Goal: Task Accomplishment & Management: Manage account settings

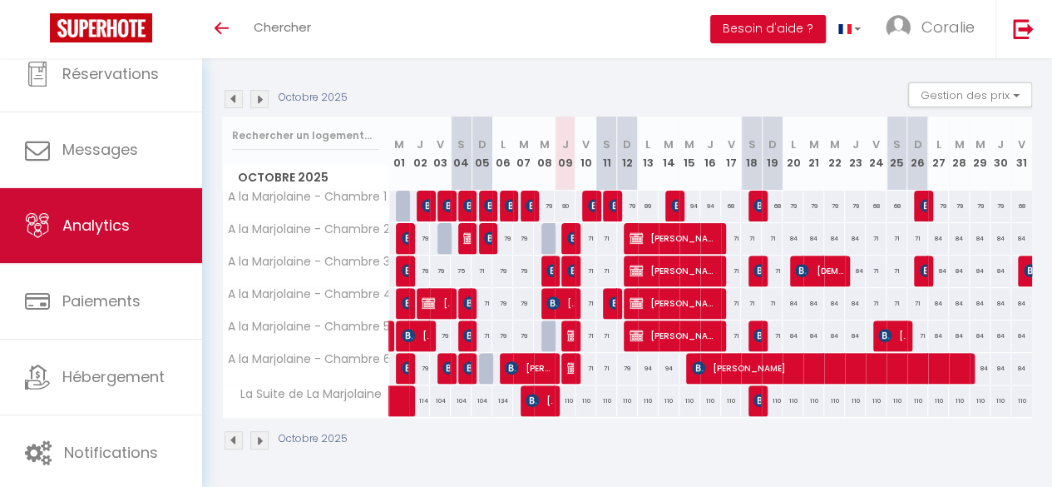
click at [106, 224] on span "Analytics" at bounding box center [95, 225] width 67 height 21
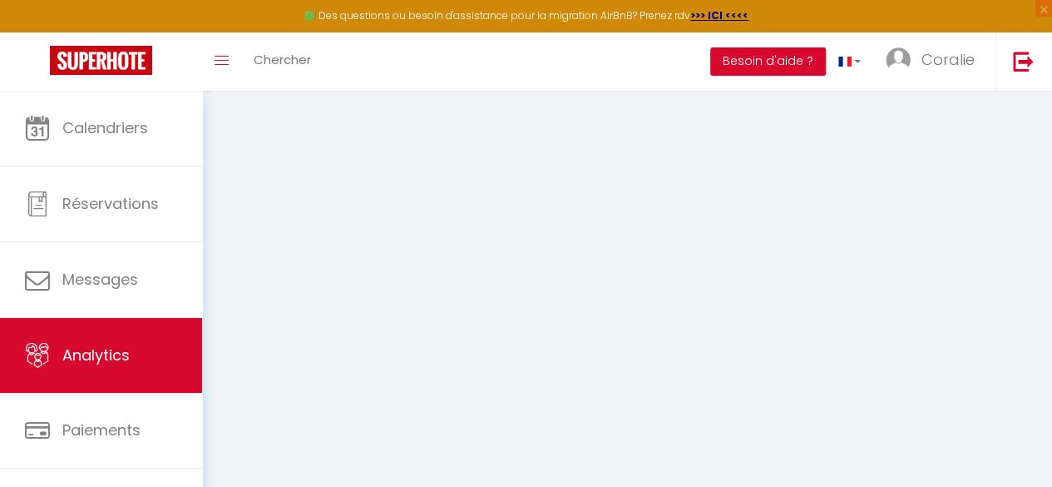
select select "2025"
select select "10"
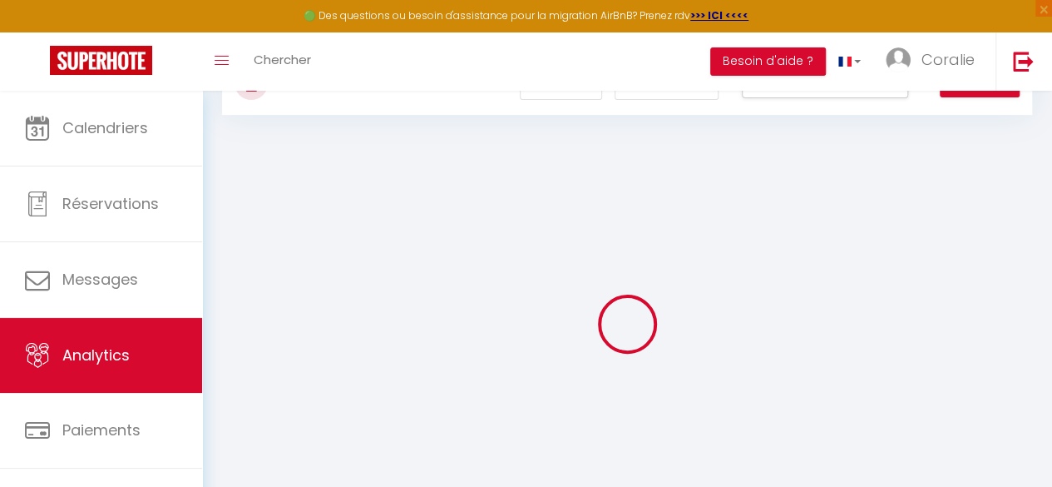
scroll to position [70, 0]
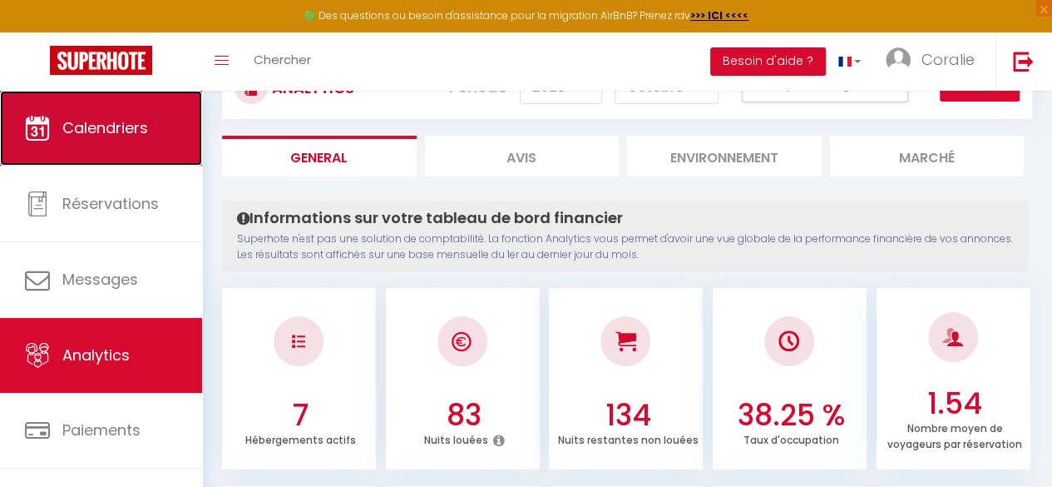
click at [133, 118] on span "Calendriers" at bounding box center [105, 127] width 86 height 21
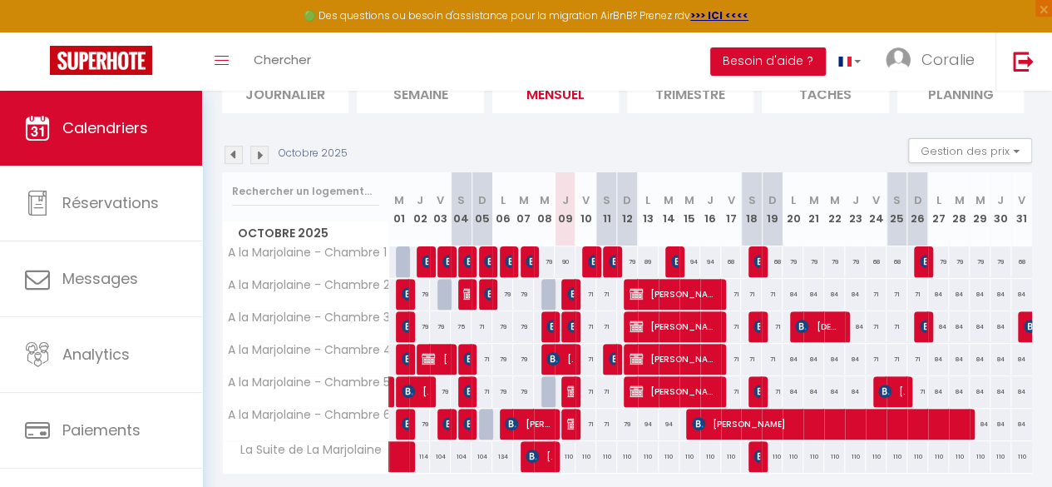
scroll to position [198, 0]
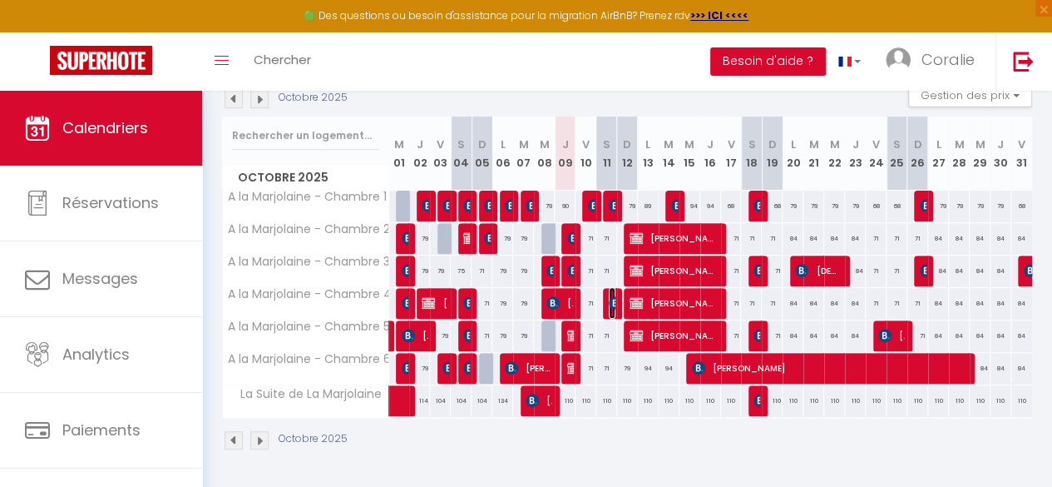
click at [609, 296] on img at bounding box center [615, 302] width 13 height 13
select select "OK"
select select "KO"
select select "0"
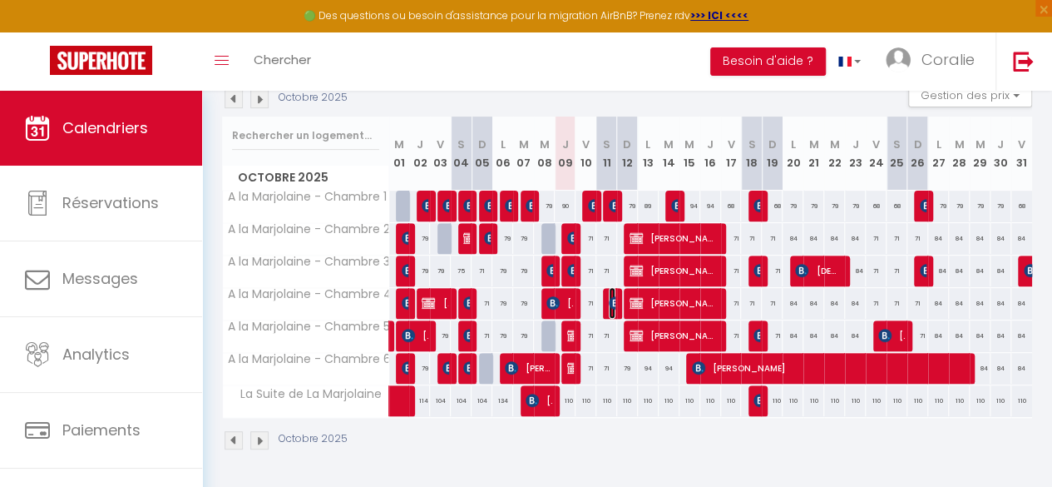
select select "1"
select select
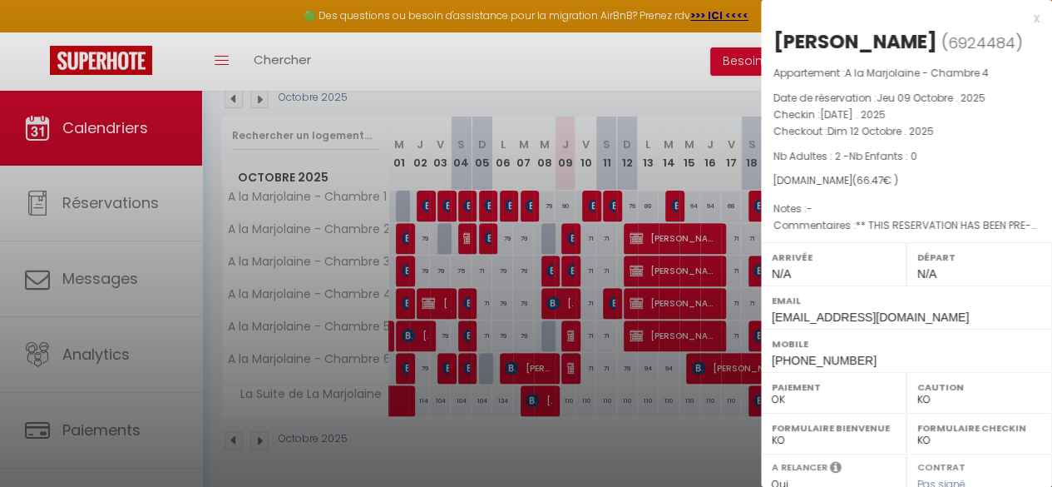
click at [1021, 18] on div "x" at bounding box center [900, 18] width 279 height 20
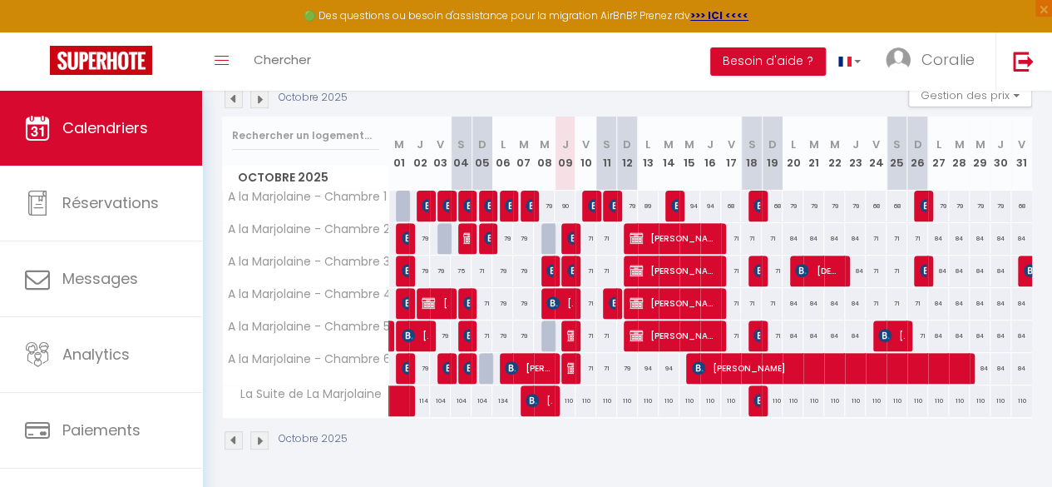
click at [601, 230] on div "71" at bounding box center [607, 238] width 21 height 31
type input "71"
type input "Sam 11 Octobre 2025"
type input "Dim 12 Octobre 2025"
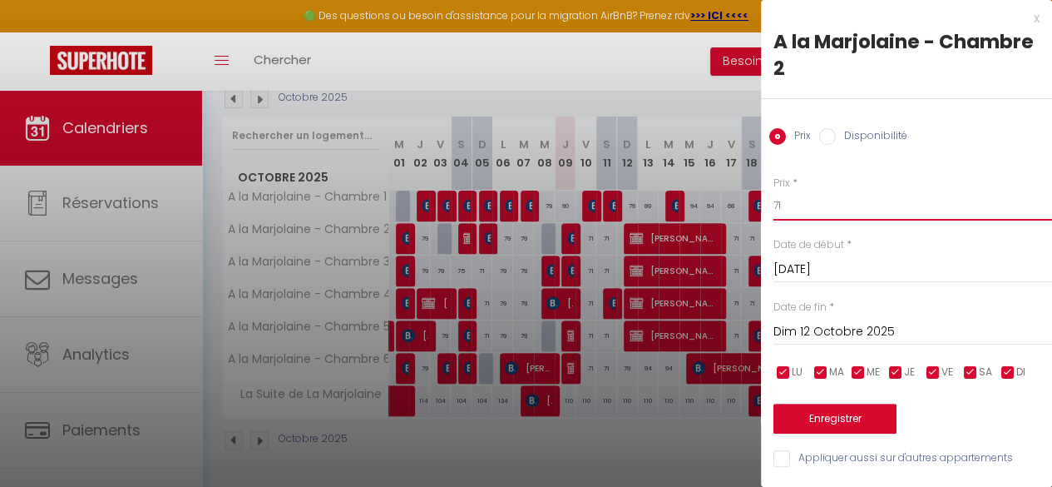
click at [789, 210] on input "71" at bounding box center [913, 206] width 279 height 30
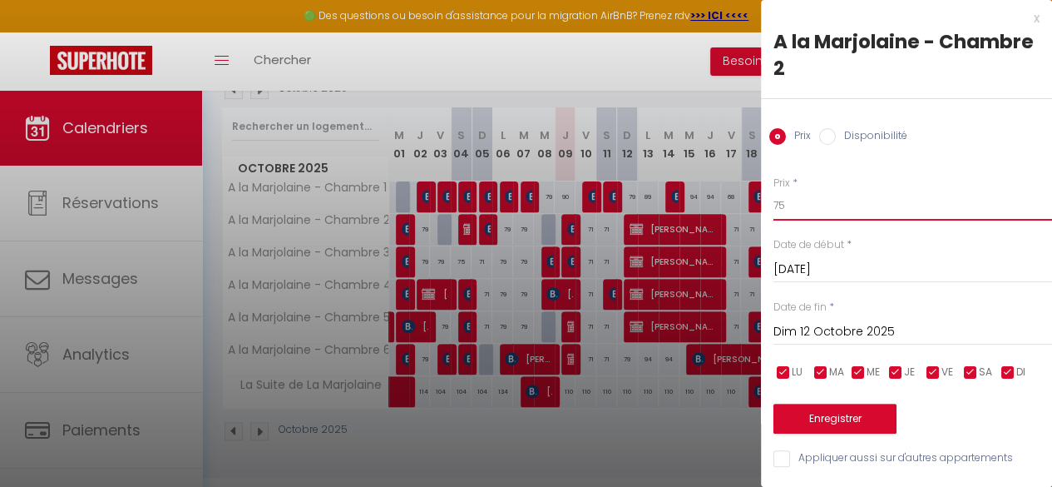
type input "75"
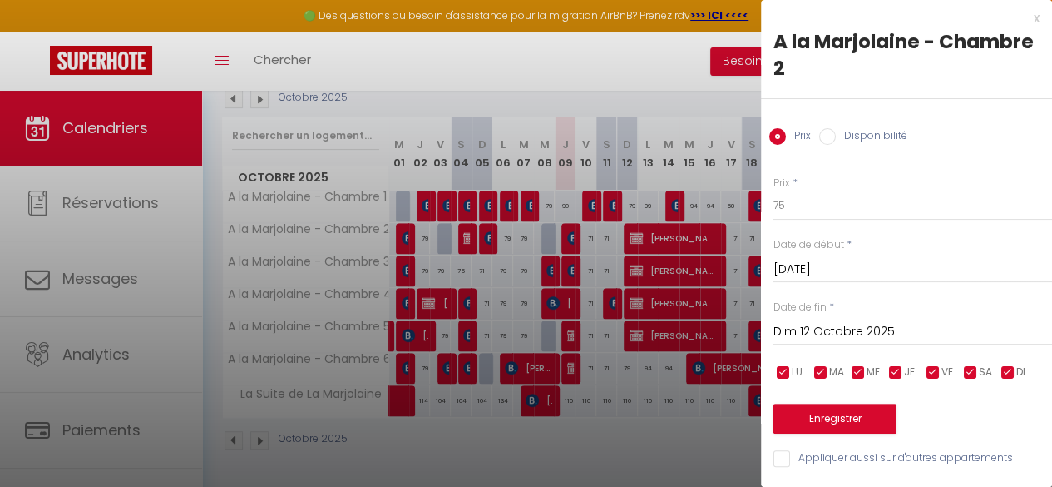
click at [806, 460] on input "Appliquer aussi sur d'autres appartements" at bounding box center [913, 458] width 279 height 17
checkbox input "true"
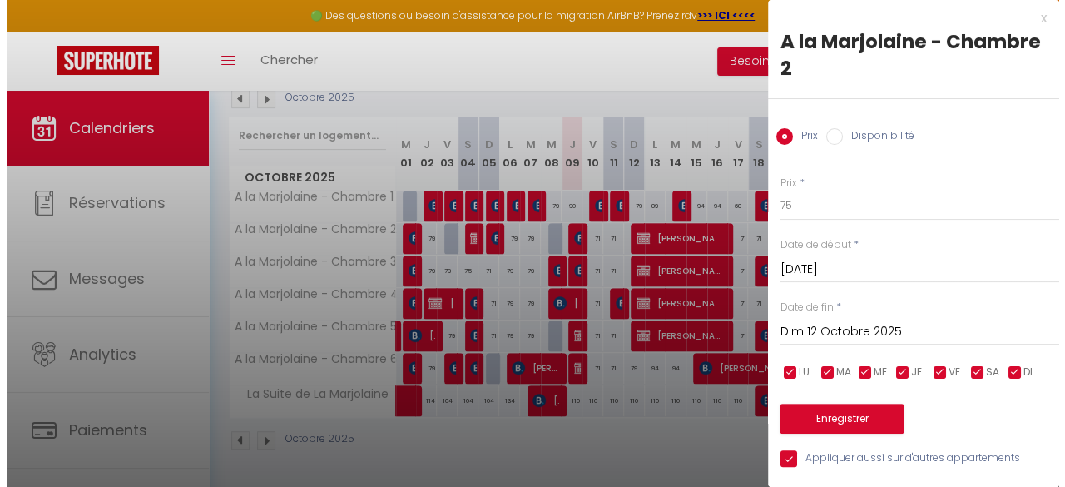
scroll to position [10, 0]
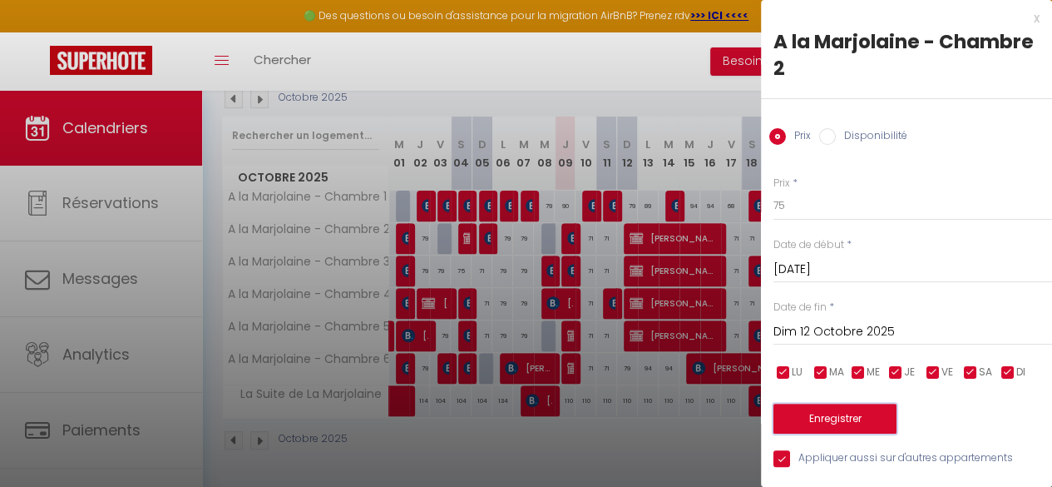
click at [851, 404] on button "Enregistrer" at bounding box center [835, 419] width 123 height 30
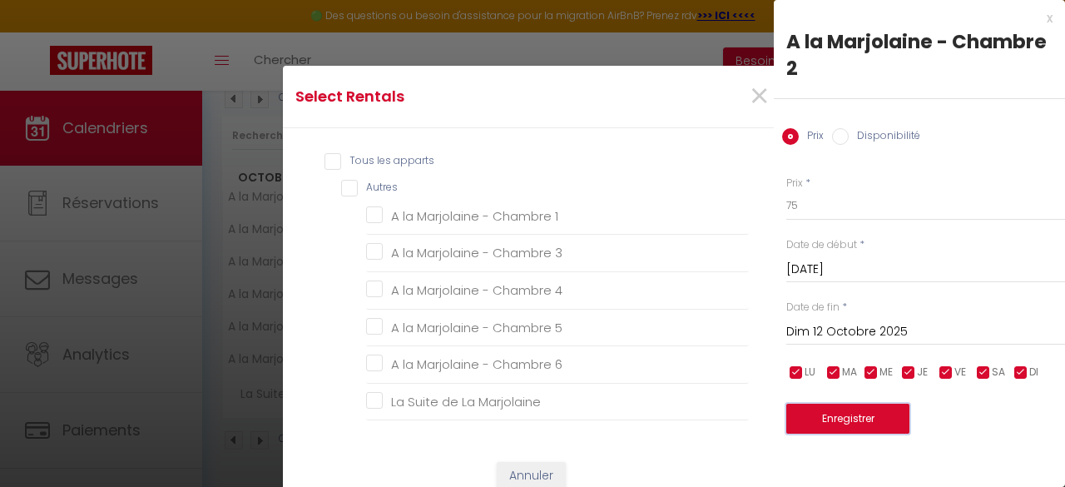
scroll to position [0, 0]
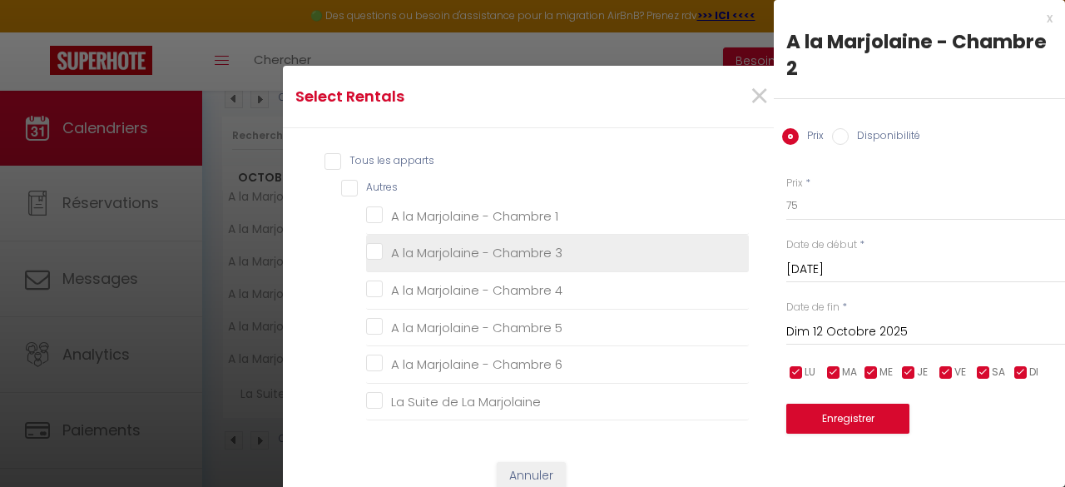
click at [366, 254] on 3 "A la Marjolaine - Chambre 3" at bounding box center [557, 253] width 383 height 17
checkbox 3 "true"
checkbox 1 "false"
checkbox 4 "false"
checkbox 5 "false"
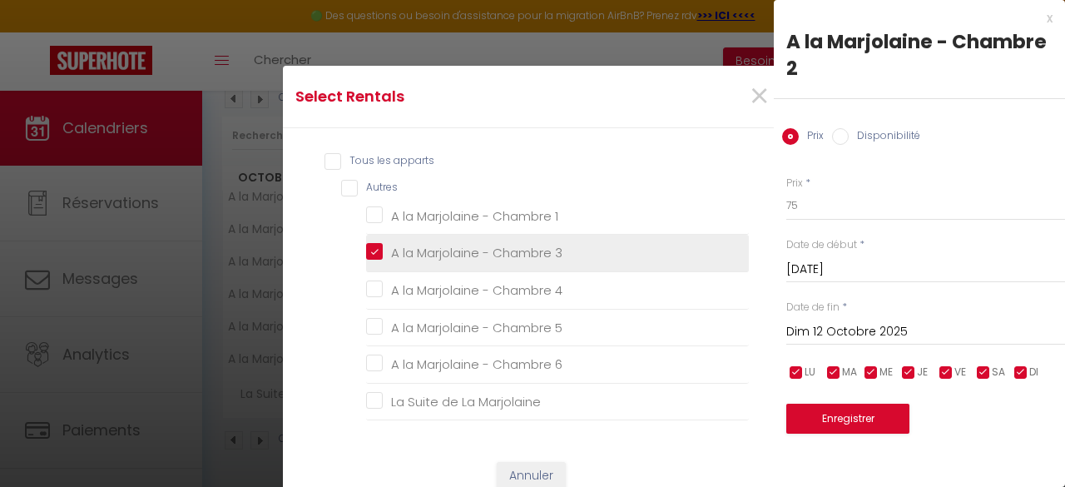
checkbox 6 "false"
checkbox Marjolaine "false"
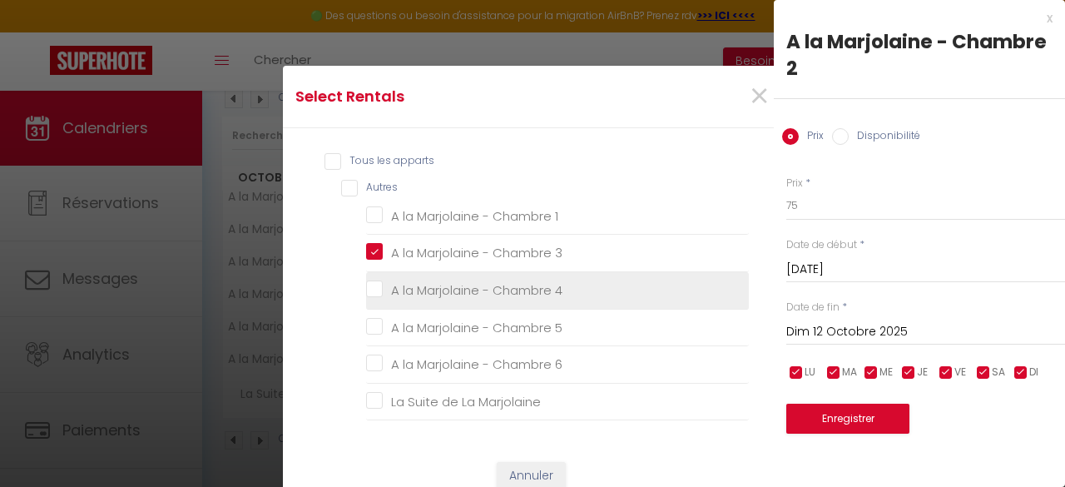
click at [368, 285] on 4 "A la Marjolaine - Chambre 4" at bounding box center [557, 290] width 383 height 17
checkbox 4 "true"
checkbox 1 "false"
checkbox 5 "false"
checkbox 6 "false"
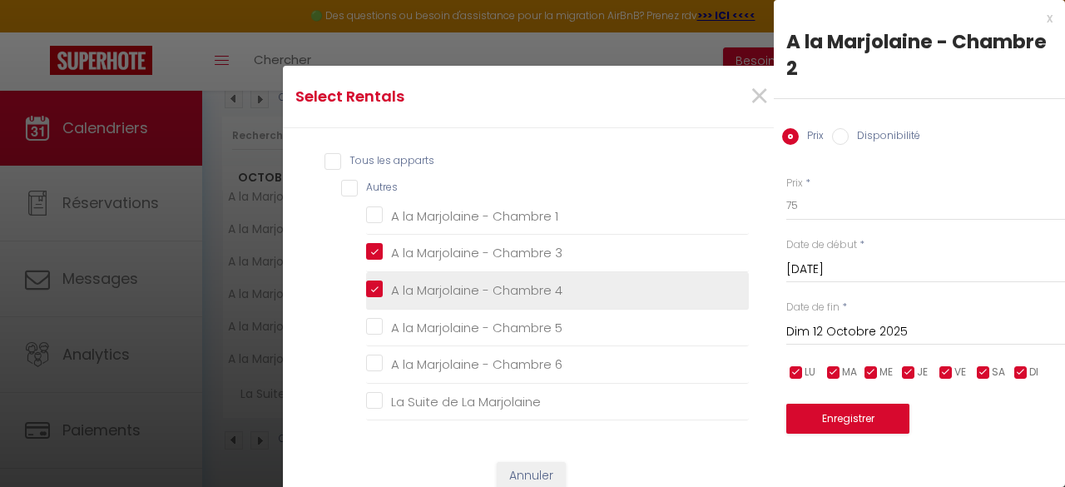
checkbox Marjolaine "false"
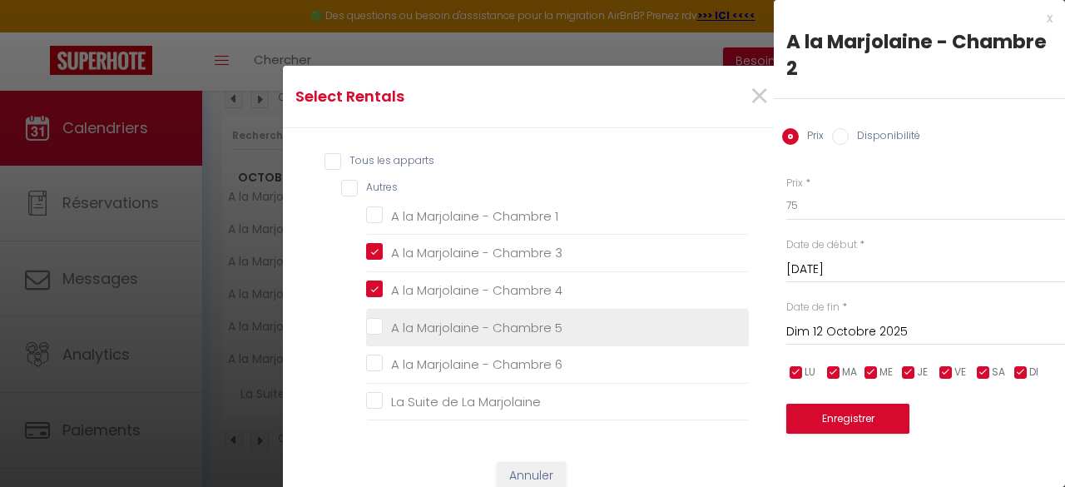
click at [368, 319] on 5 "A la Marjolaine - Chambre 5" at bounding box center [557, 327] width 383 height 17
checkbox 5 "true"
checkbox 1 "false"
checkbox 6 "false"
checkbox Marjolaine "false"
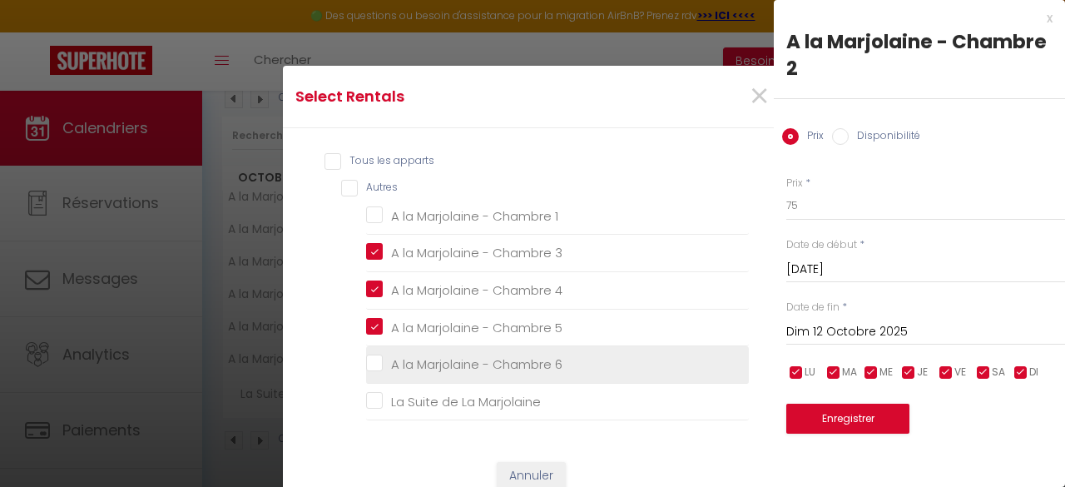
click at [368, 352] on li "A la Marjolaine - Chambre 6" at bounding box center [557, 364] width 383 height 37
click at [369, 369] on 6 "A la Marjolaine - Chambre 6" at bounding box center [557, 364] width 383 height 17
checkbox 6 "true"
checkbox 1 "false"
checkbox Marjolaine "false"
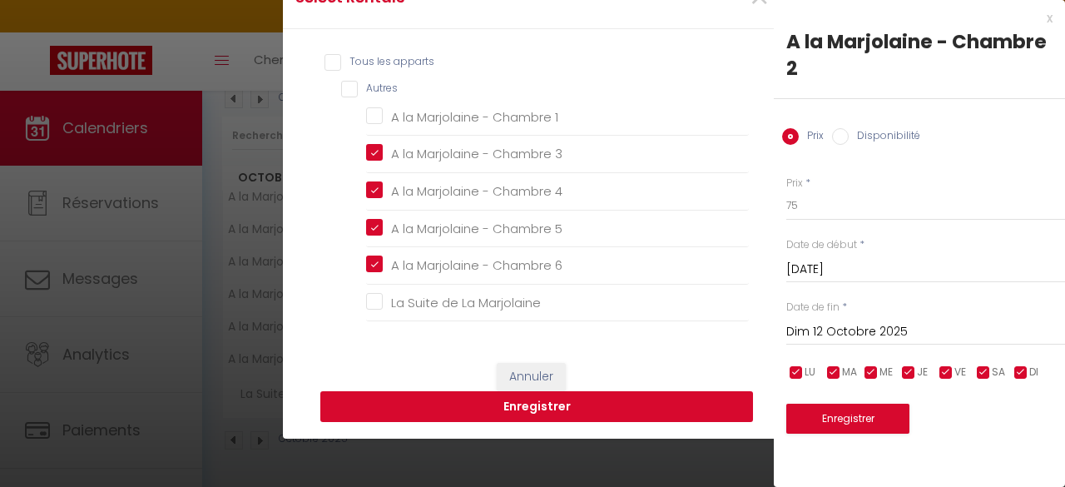
click at [588, 404] on button "Enregistrer" at bounding box center [536, 407] width 433 height 32
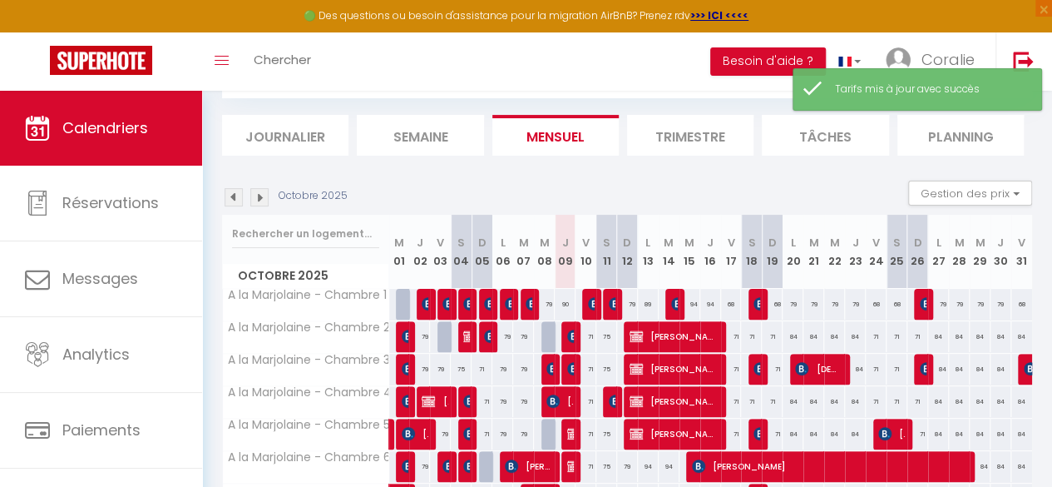
scroll to position [198, 0]
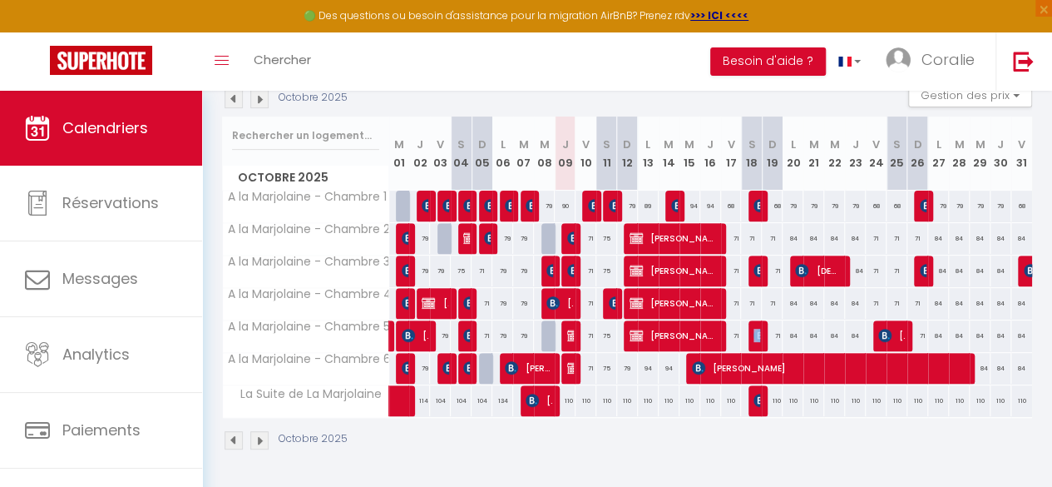
click at [750, 322] on tr "A la Marjolaine - Chambre 5 94 Romane Lemaire Arthur Loiseau 79 71 Robert Baxte…" at bounding box center [628, 335] width 810 height 32
click at [754, 384] on span "[PERSON_NAME]" at bounding box center [757, 400] width 7 height 32
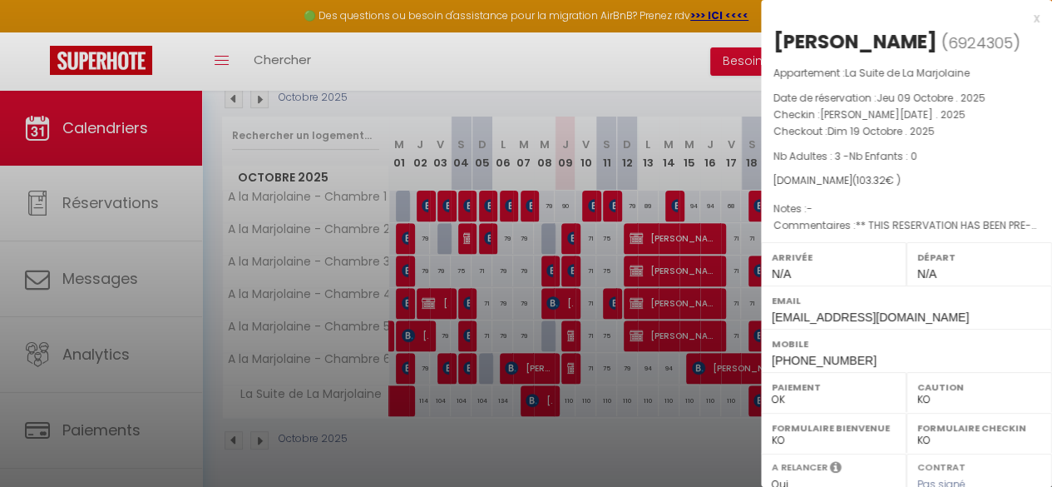
click at [1025, 19] on div "x" at bounding box center [900, 18] width 279 height 20
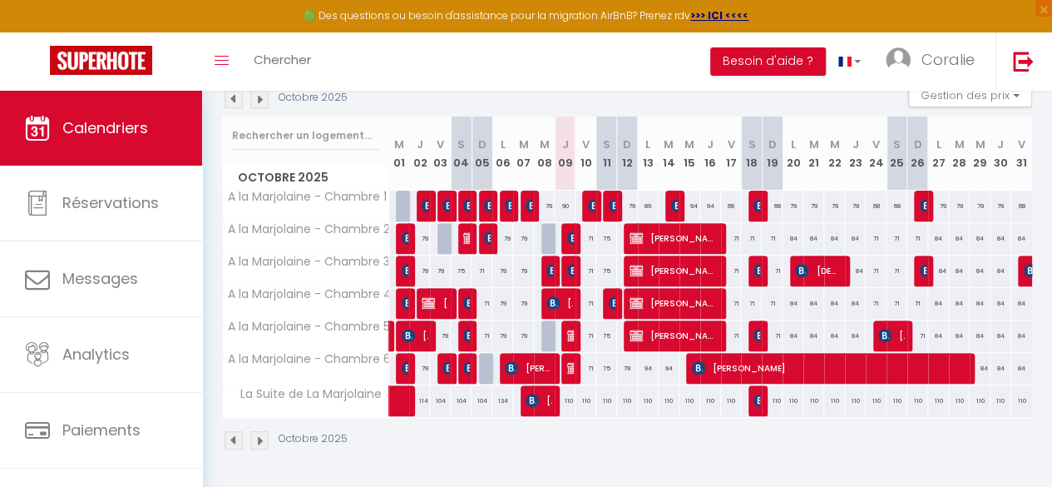
click at [887, 387] on div "110" at bounding box center [897, 400] width 21 height 31
type input "110"
type input "Sam 25 Octobre 2025"
type input "Dim 26 Octobre 2025"
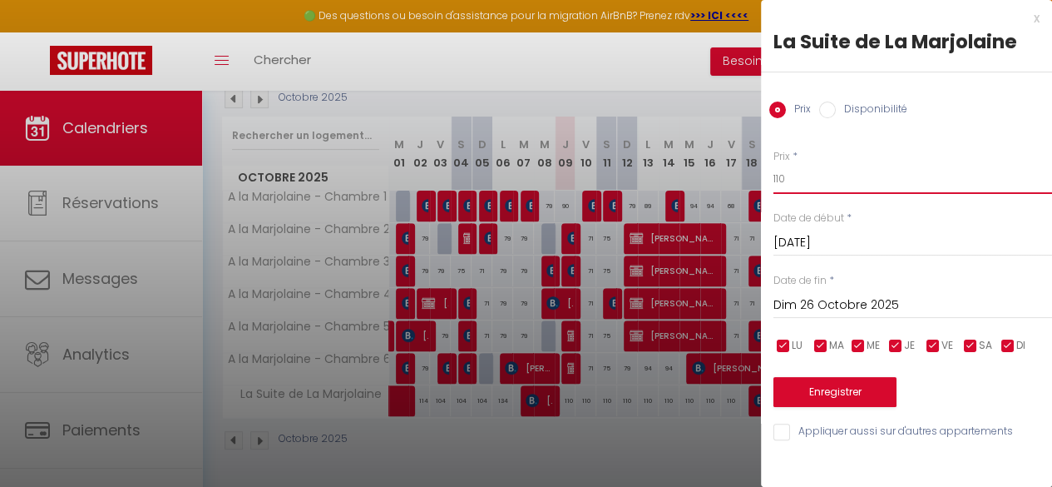
click at [811, 165] on input "110" at bounding box center [913, 179] width 279 height 30
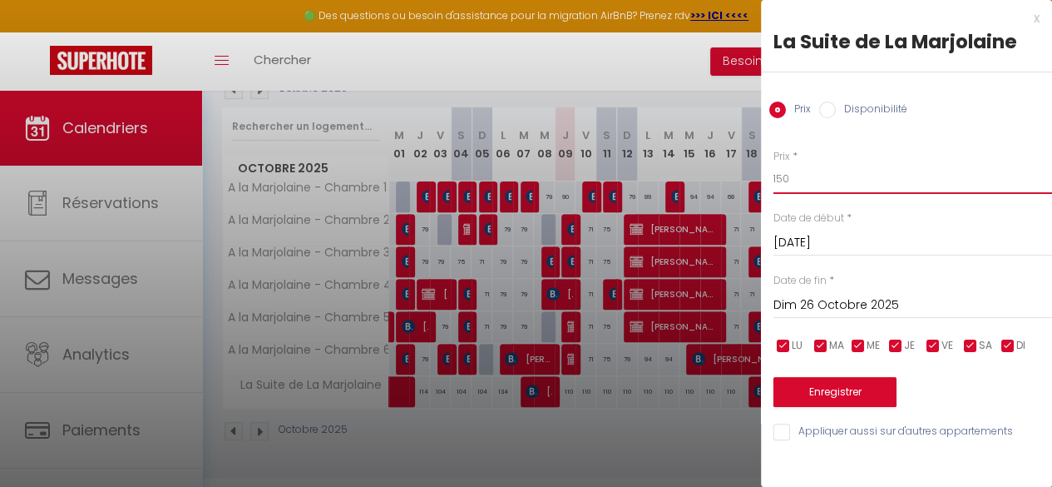
type input "150"
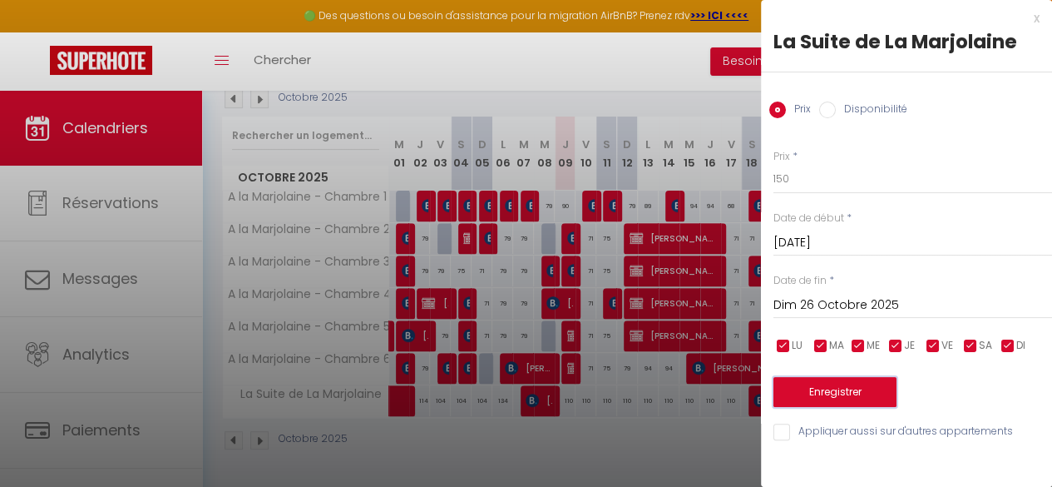
click at [830, 399] on button "Enregistrer" at bounding box center [835, 392] width 123 height 30
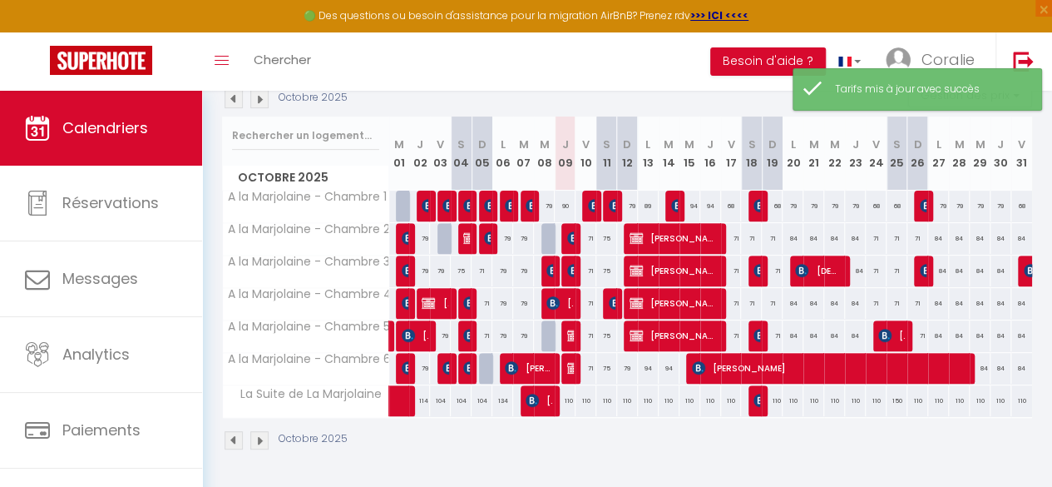
click at [724, 387] on div "110" at bounding box center [731, 400] width 21 height 31
type input "110"
type input "Ven 17 Octobre 2025"
type input "Sam 18 Octobre 2025"
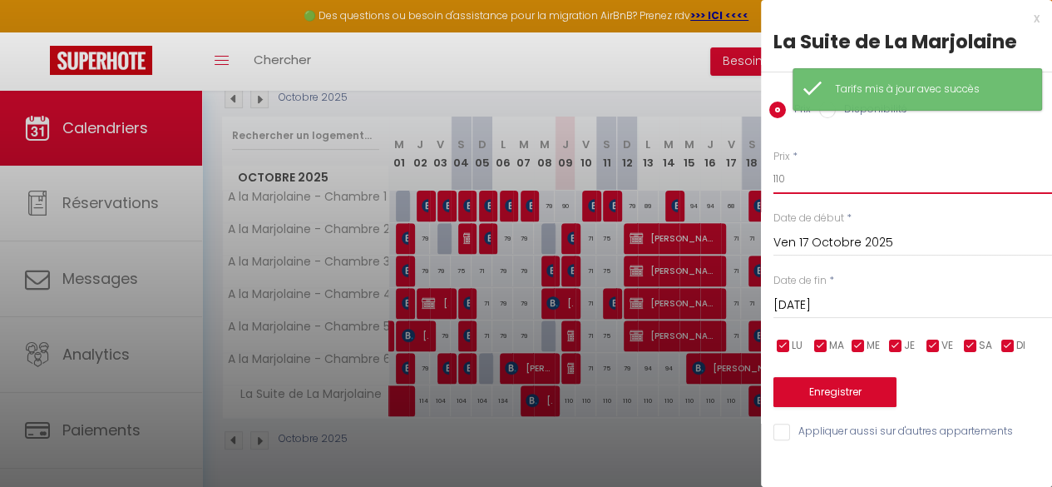
click at [789, 177] on input "110" at bounding box center [913, 179] width 279 height 30
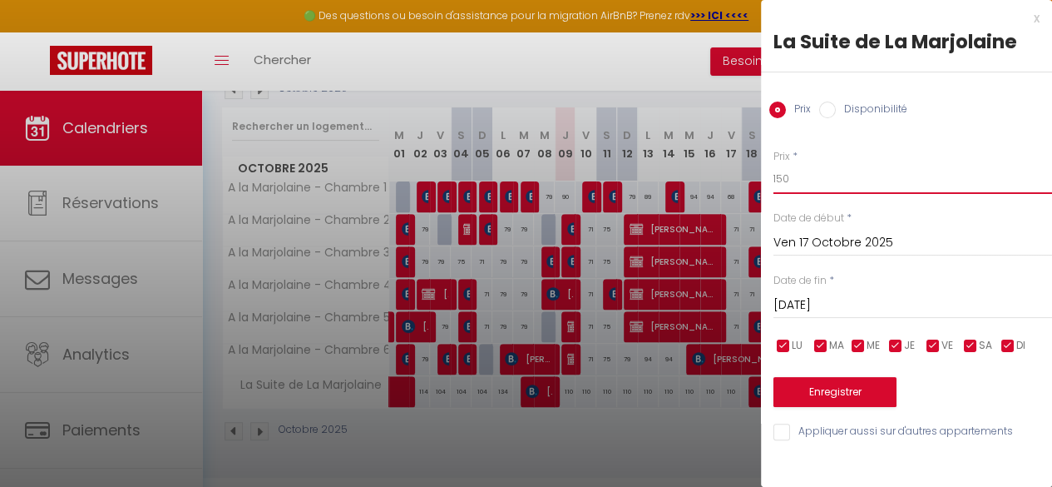
type input "150"
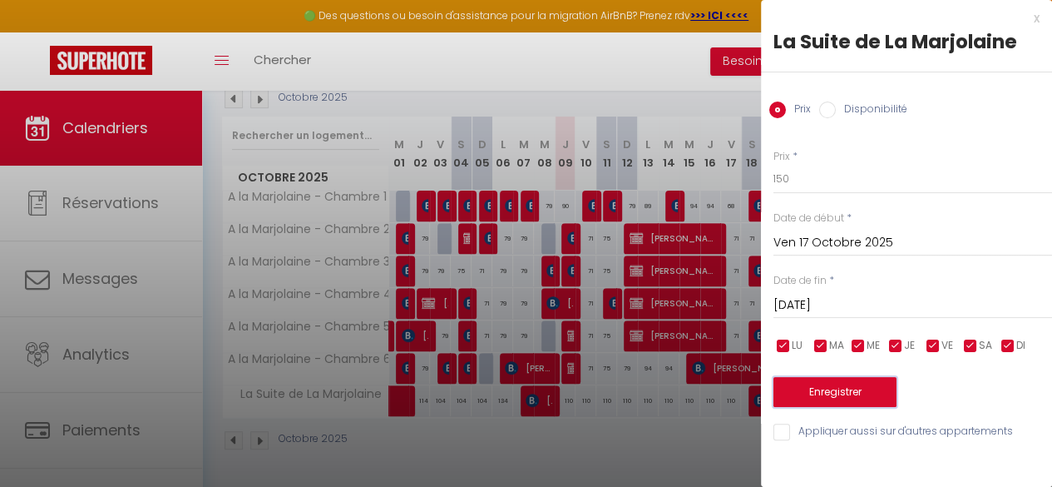
click at [820, 394] on button "Enregistrer" at bounding box center [835, 392] width 123 height 30
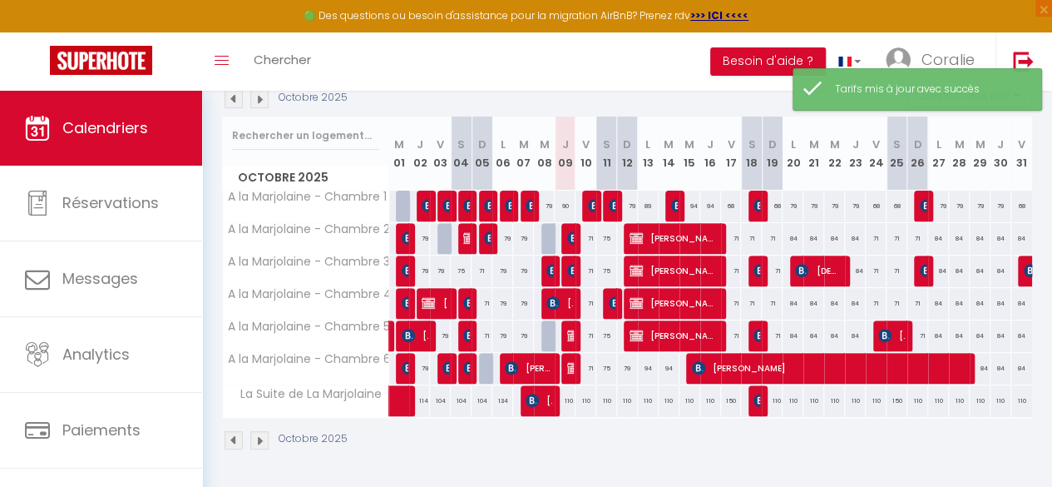
click at [866, 389] on div "110" at bounding box center [876, 400] width 21 height 31
type input "110"
type input "Ven 24 Octobre 2025"
type input "Sam 25 Octobre 2025"
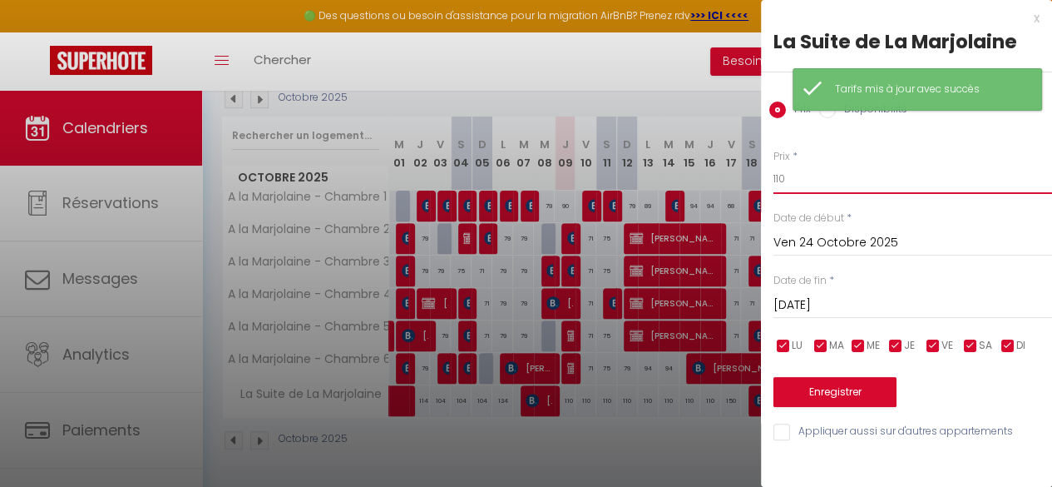
click at [822, 167] on input "110" at bounding box center [913, 179] width 279 height 30
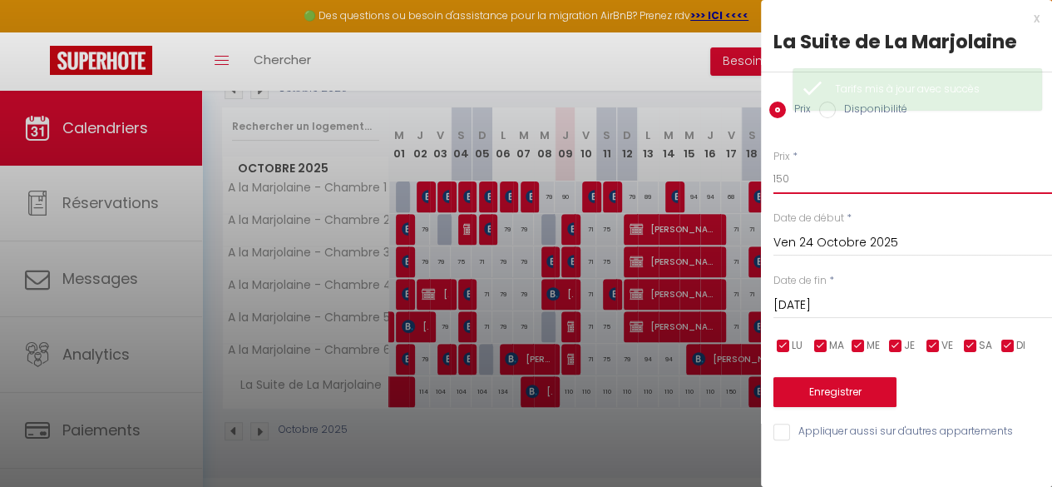
type input "150"
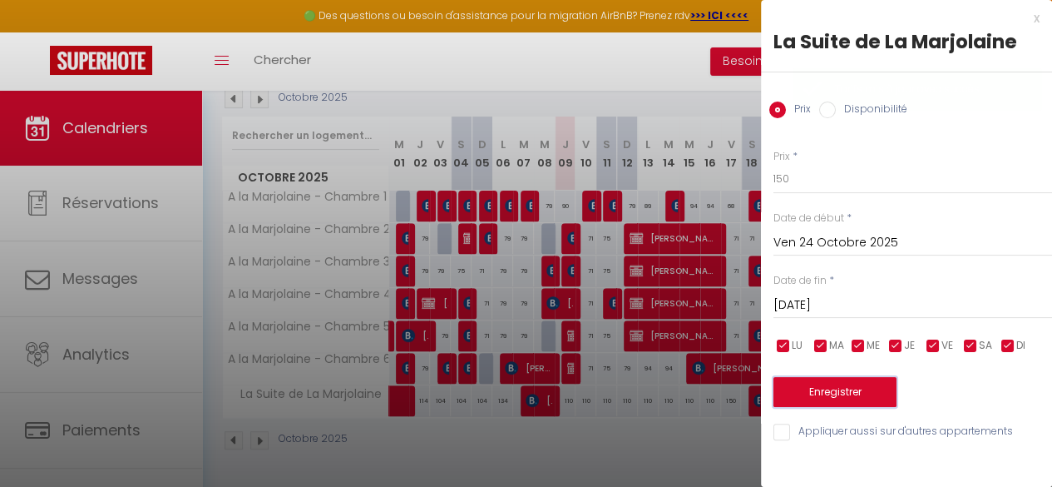
click at [839, 395] on button "Enregistrer" at bounding box center [835, 392] width 123 height 30
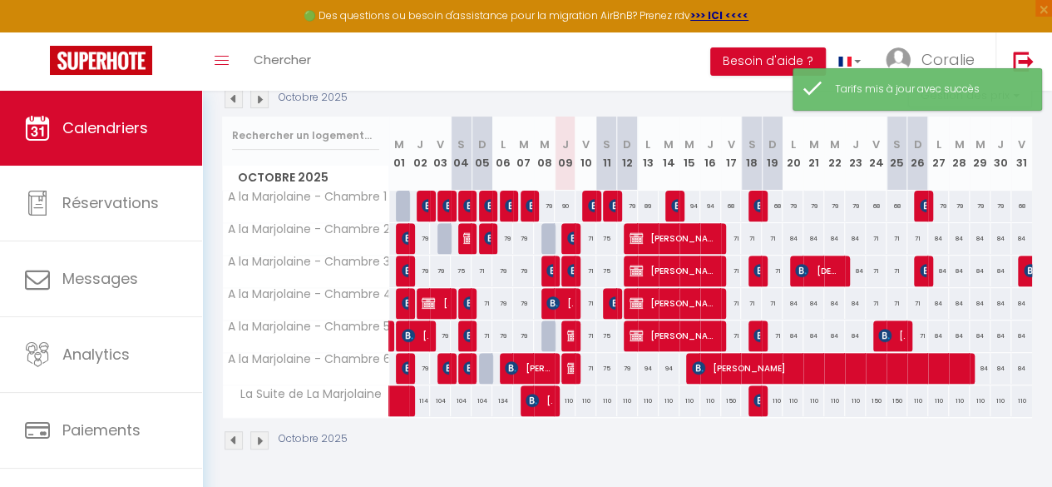
click at [1012, 390] on div "110" at bounding box center [1022, 400] width 21 height 31
type input "110"
type input "Ven 31 Octobre 2025"
type input "Sam 01 Novembre 2025"
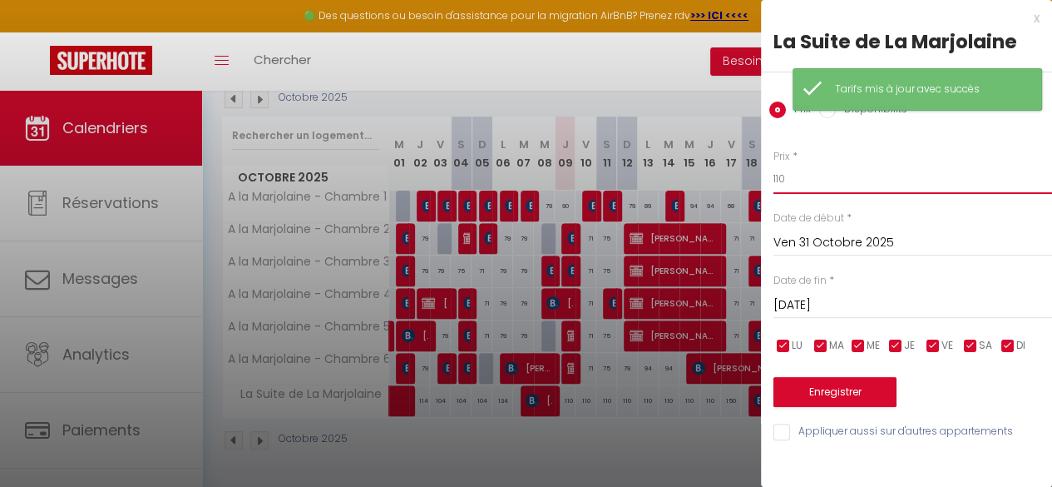
click at [789, 176] on input "110" at bounding box center [913, 179] width 279 height 30
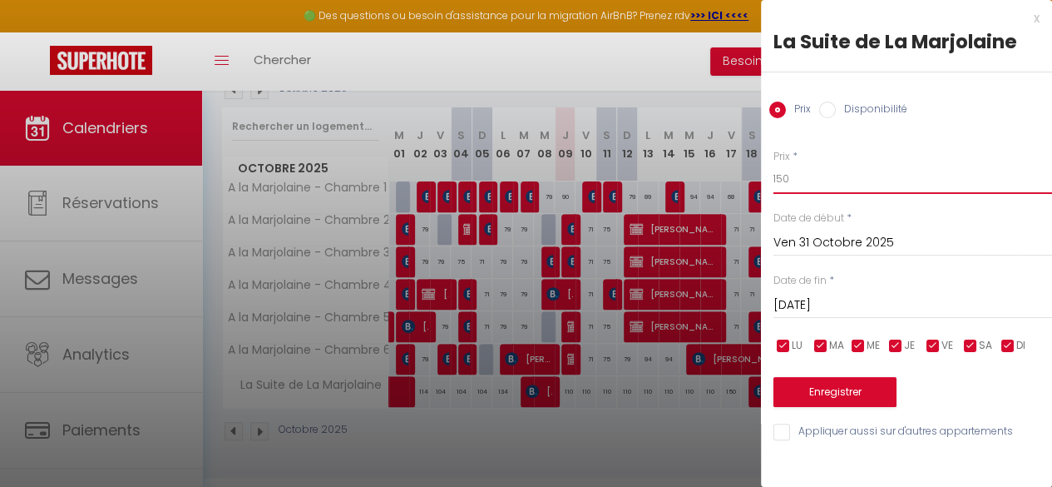
type input "150"
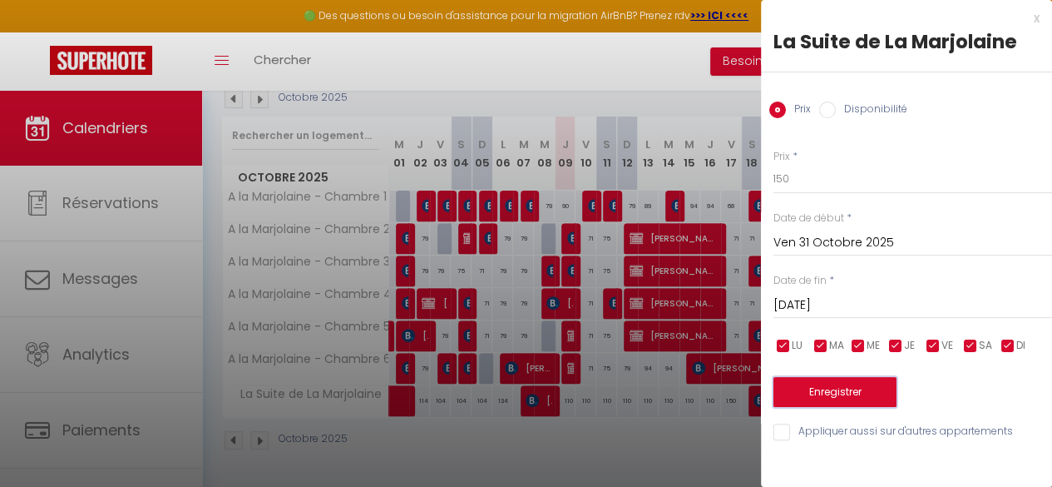
click at [840, 399] on button "Enregistrer" at bounding box center [835, 392] width 123 height 30
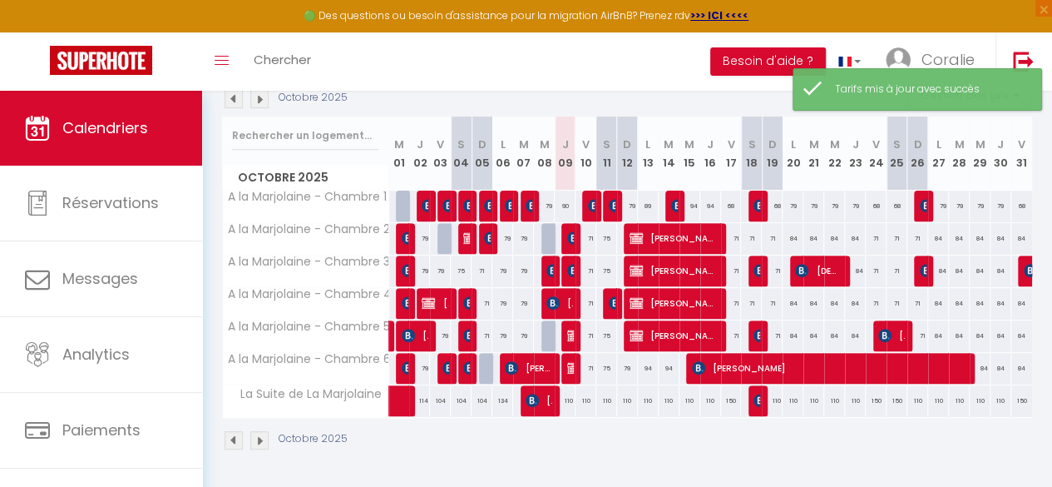
click at [744, 227] on div "71" at bounding box center [751, 238] width 21 height 31
type input "71"
type input "Sam 18 Octobre 2025"
type input "Dim 19 Octobre 2025"
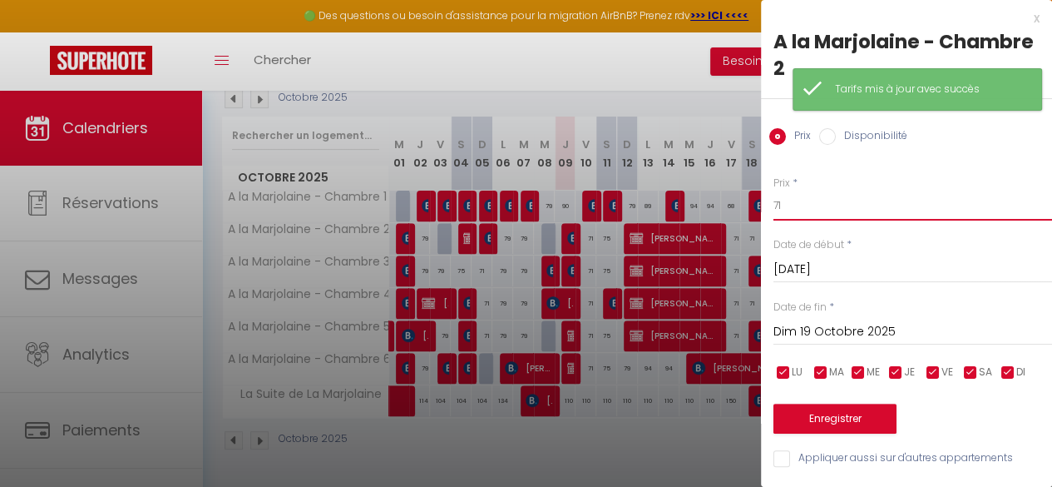
click at [800, 201] on input "71" at bounding box center [913, 206] width 279 height 30
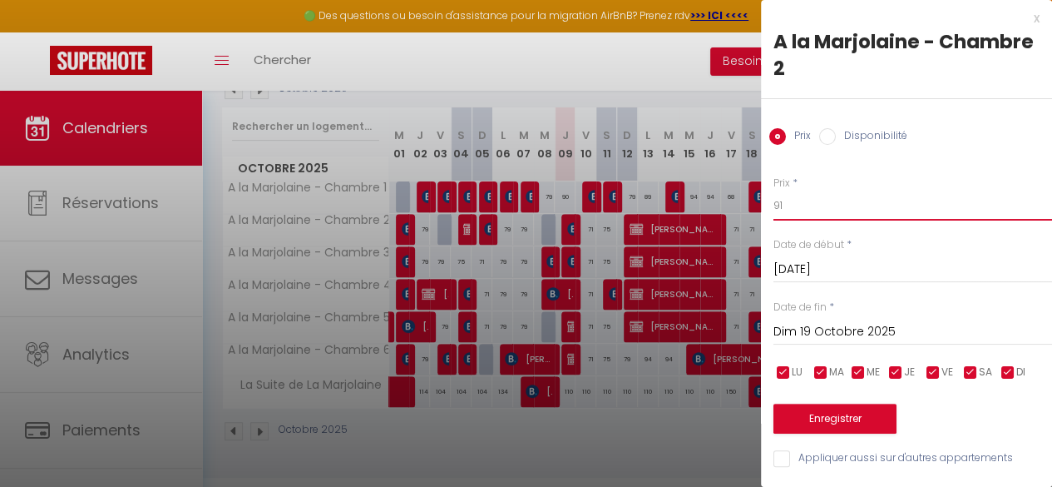
type input "91"
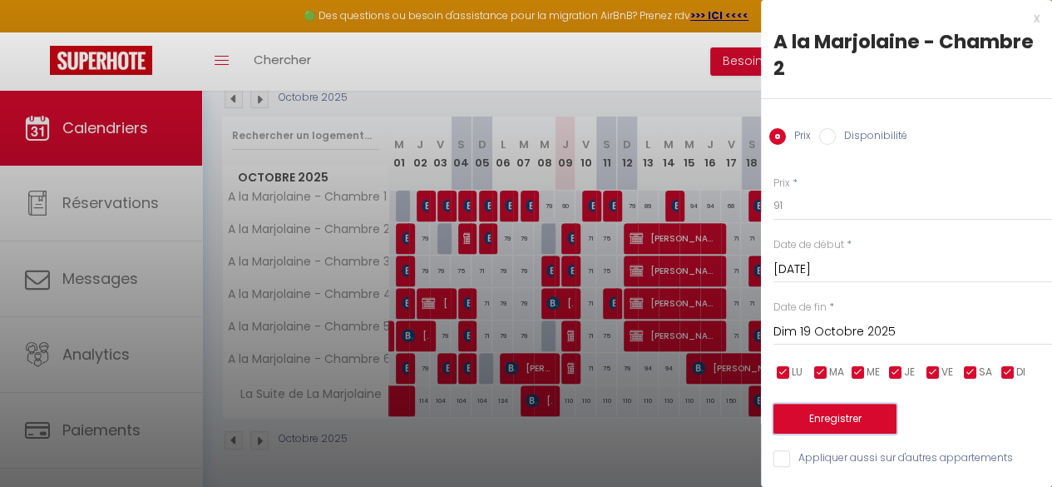
click at [856, 408] on button "Enregistrer" at bounding box center [835, 419] width 123 height 30
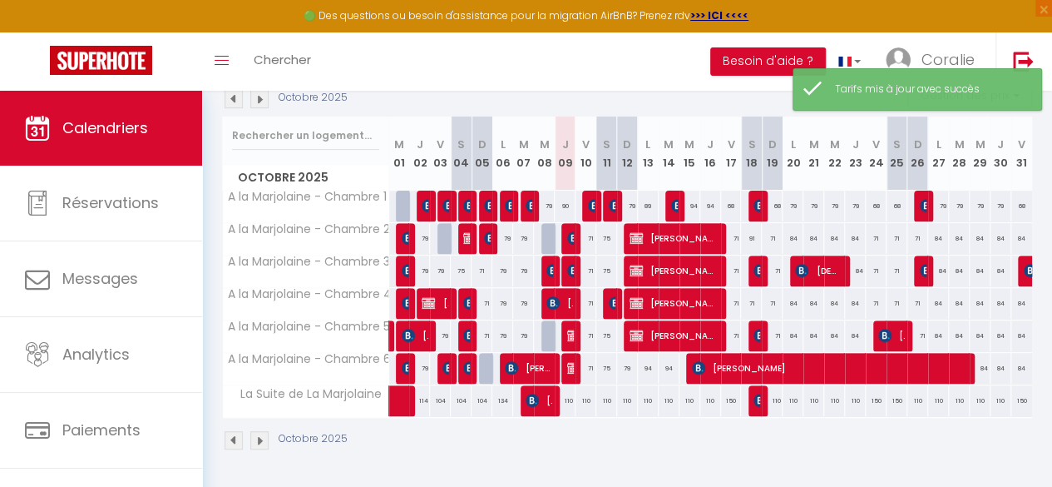
click at [746, 290] on div "71" at bounding box center [751, 303] width 21 height 31
type input "71"
type input "Sam 18 Octobre 2025"
type input "Dim 19 Octobre 2025"
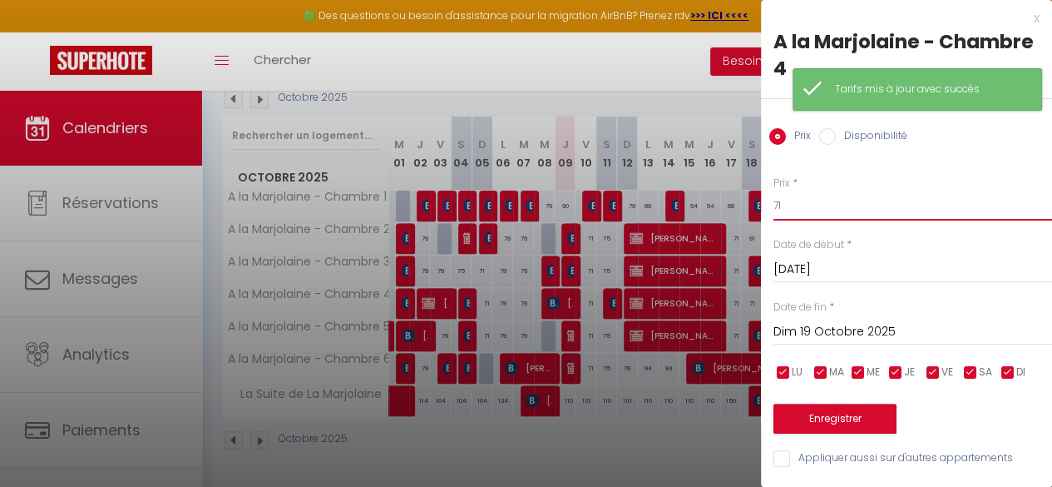
click at [803, 214] on input "71" at bounding box center [913, 206] width 279 height 30
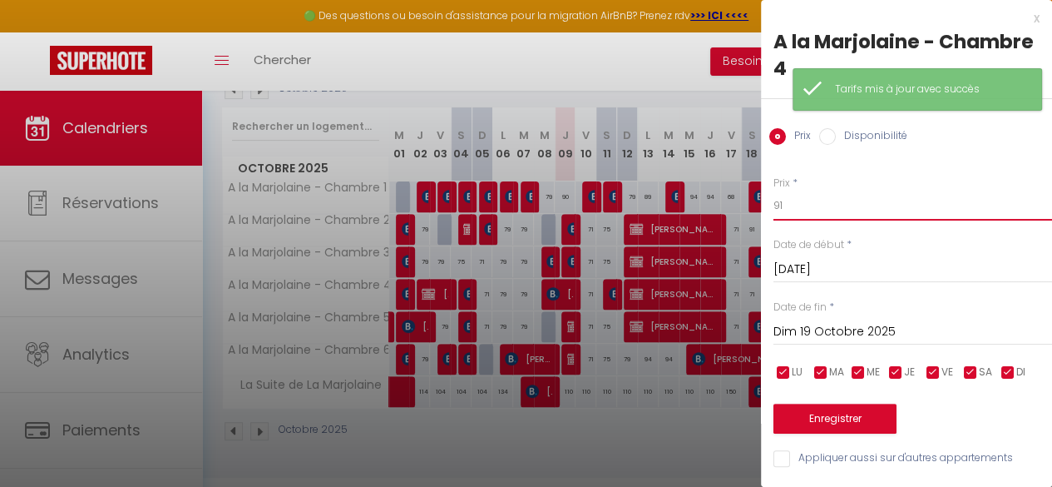
type input "91"
click at [831, 416] on button "Enregistrer" at bounding box center [835, 419] width 123 height 30
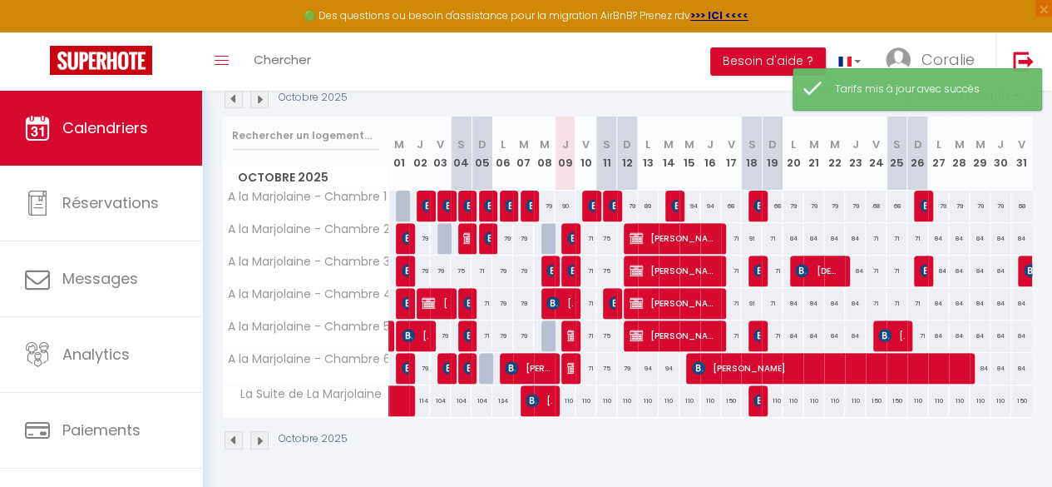
click at [762, 326] on div "71" at bounding box center [772, 335] width 21 height 31
type input "71"
type input "Dim 19 Octobre 2025"
type input "Lun 20 Octobre 2025"
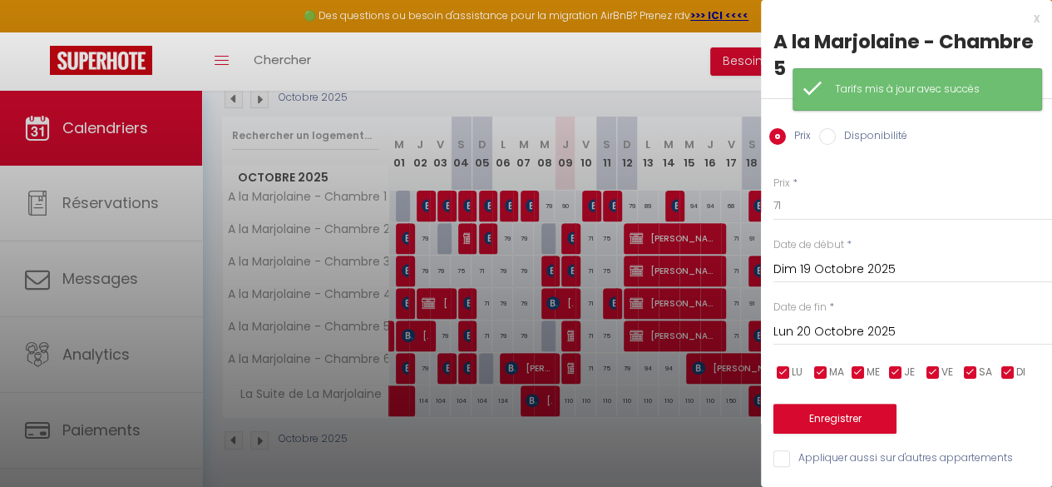
click at [749, 267] on div at bounding box center [526, 243] width 1052 height 487
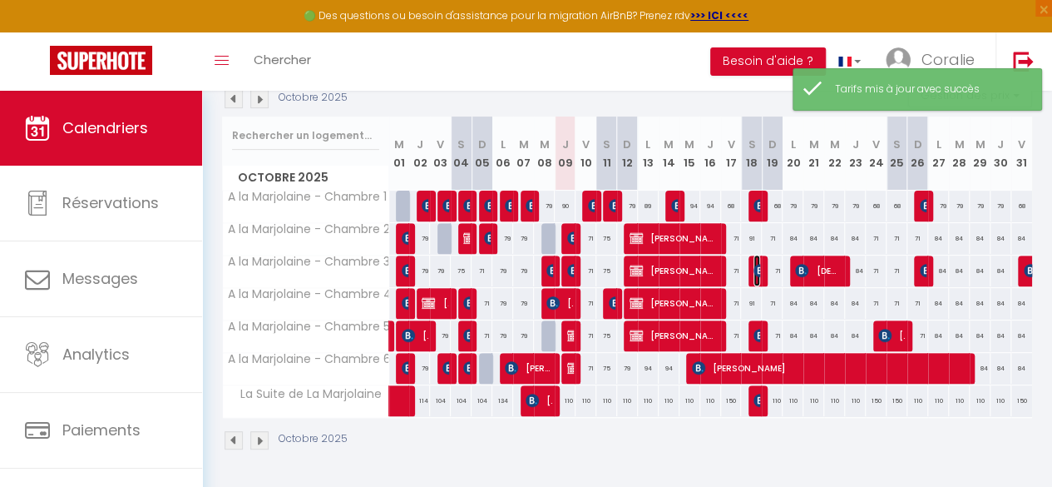
click at [754, 267] on span "[PERSON_NAME]" at bounding box center [757, 271] width 7 height 32
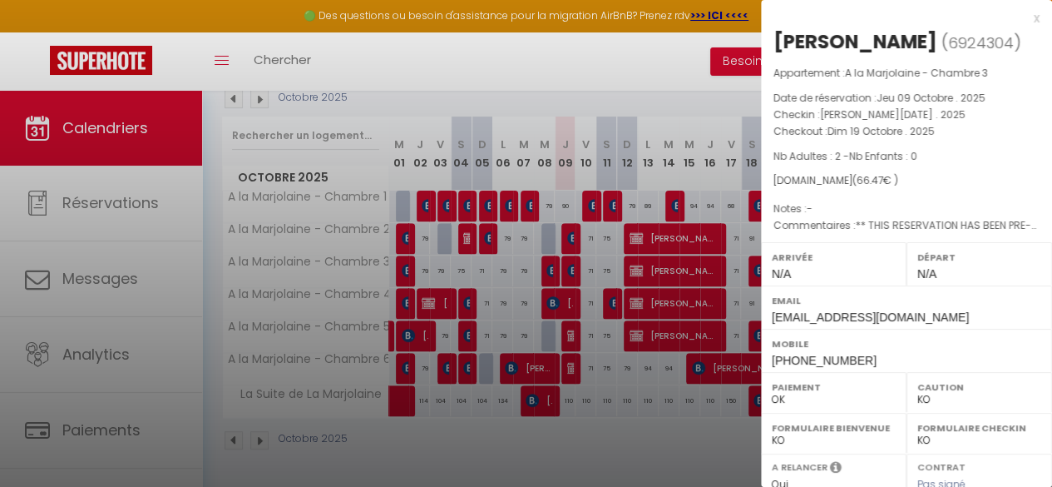
click at [1024, 21] on div "x" at bounding box center [900, 18] width 279 height 20
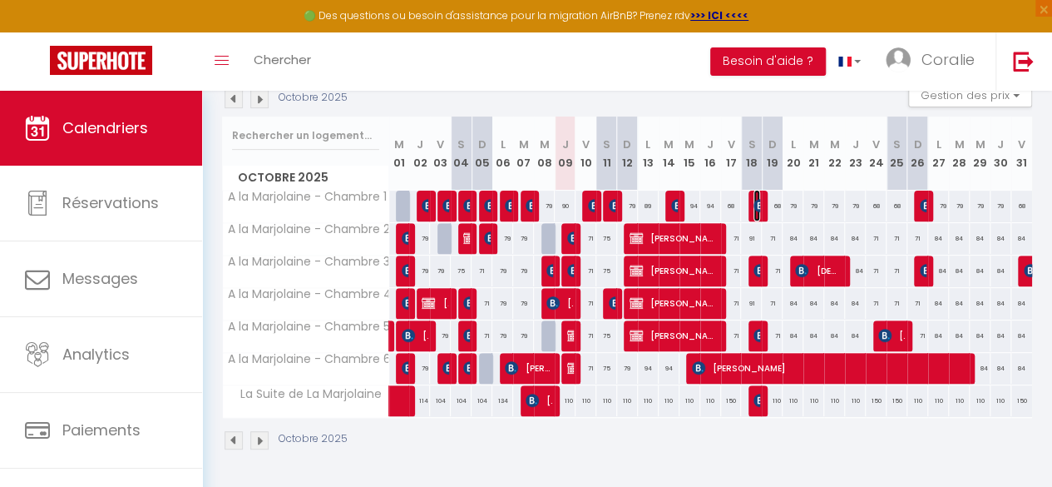
click at [754, 199] on img at bounding box center [760, 205] width 13 height 13
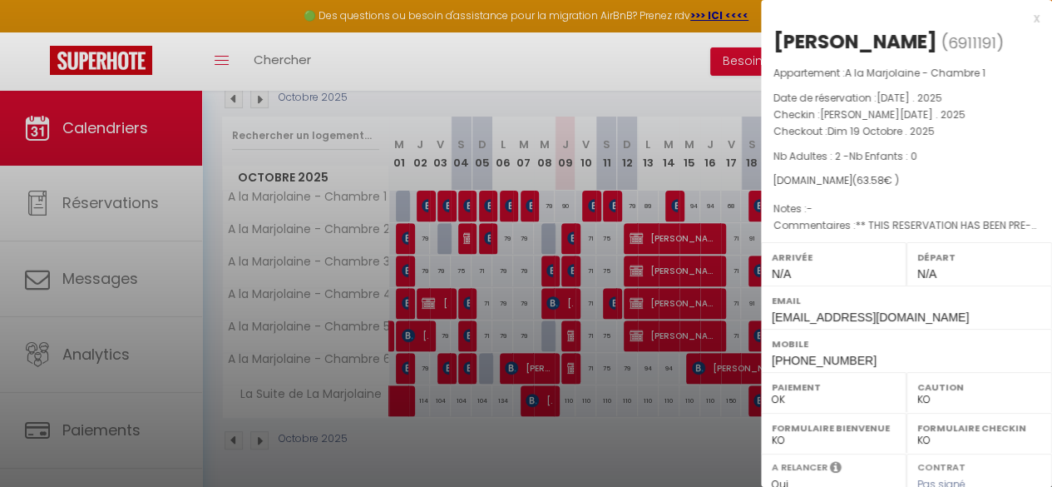
click at [1027, 14] on div "x MARIE BARRIER ( 6911191 ) Appartement : A la Marjolaine - Chambre 1 Date de r…" at bounding box center [906, 387] width 291 height 775
click at [1020, 17] on div "x" at bounding box center [900, 18] width 279 height 20
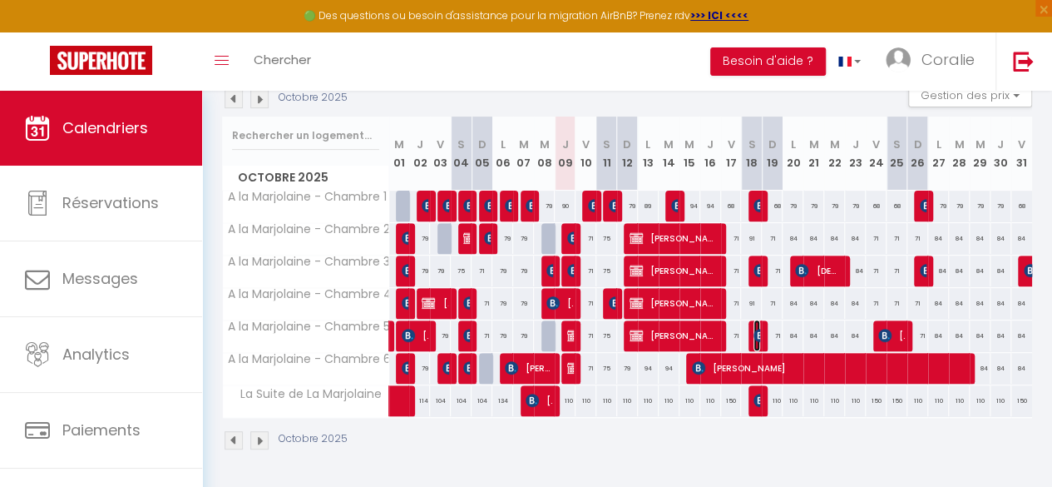
click at [754, 329] on img at bounding box center [760, 335] width 13 height 13
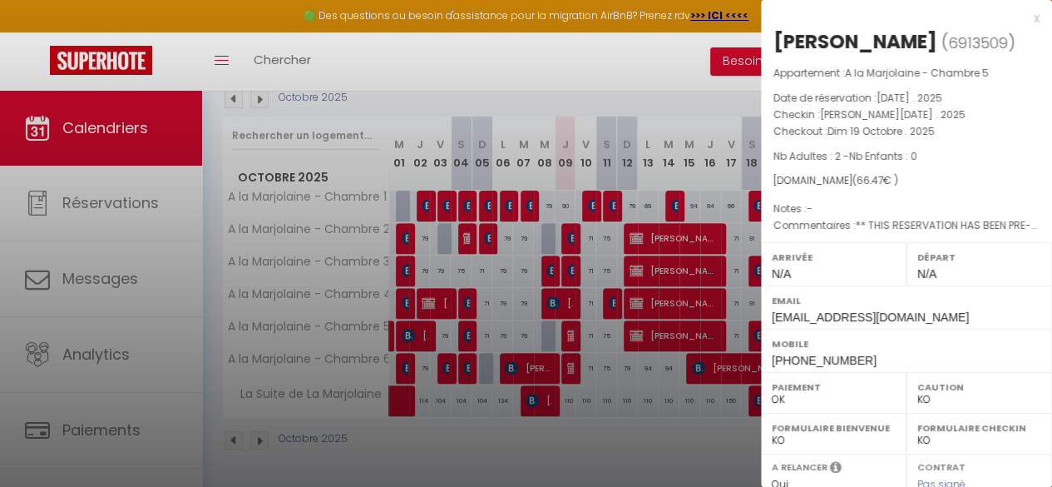
click at [1022, 22] on div "x" at bounding box center [900, 18] width 279 height 20
